Goal: Find specific page/section: Find specific page/section

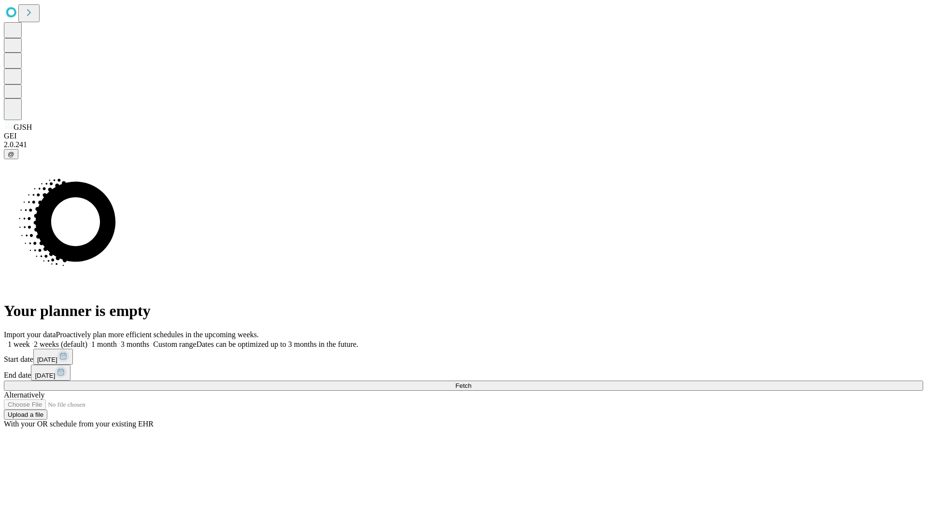
click at [471, 382] on span "Fetch" at bounding box center [463, 385] width 16 height 7
